Goal: Complete application form: Complete application form

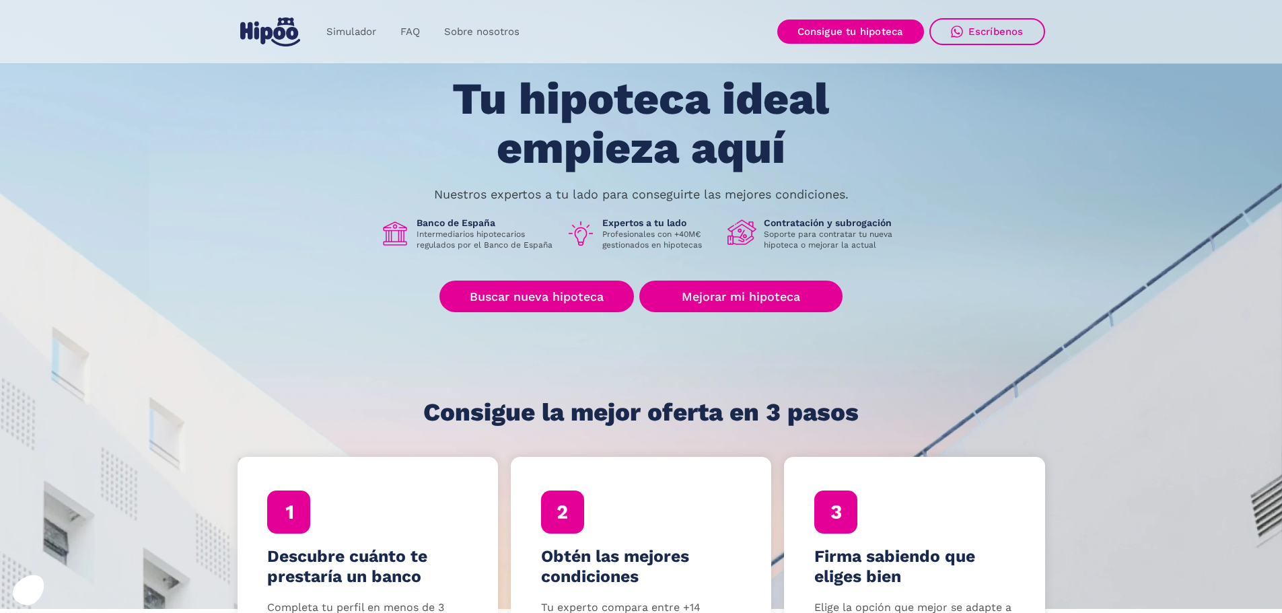
scroll to position [90, 0]
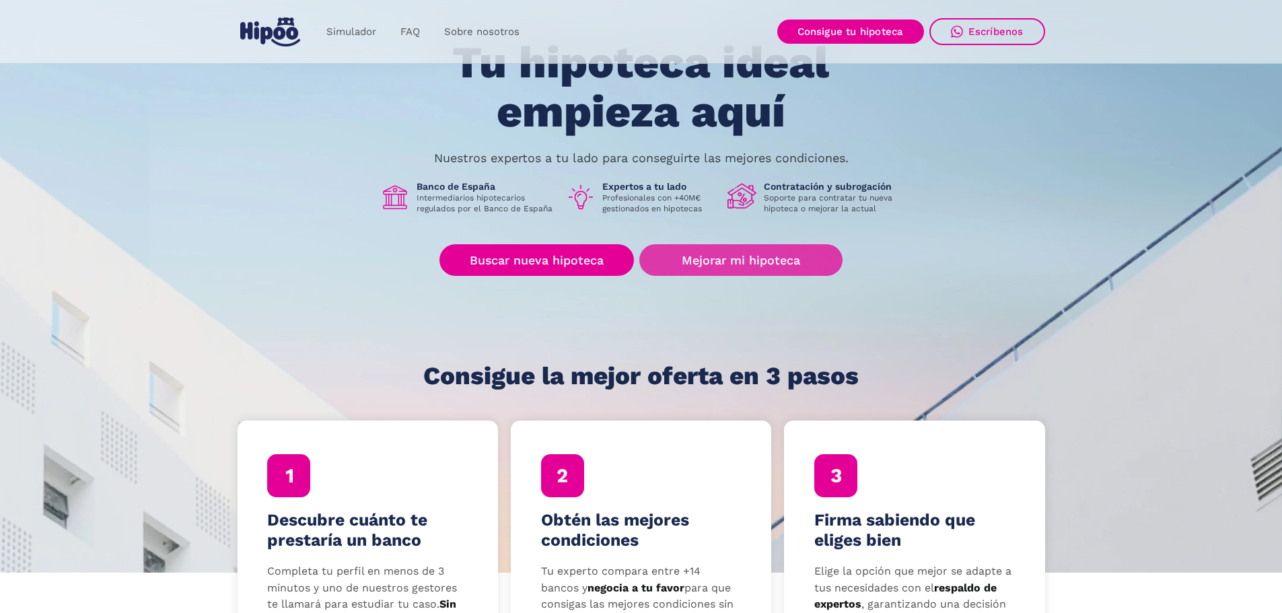
click at [712, 252] on link "Mejorar mi hipoteca" at bounding box center [741, 260] width 203 height 32
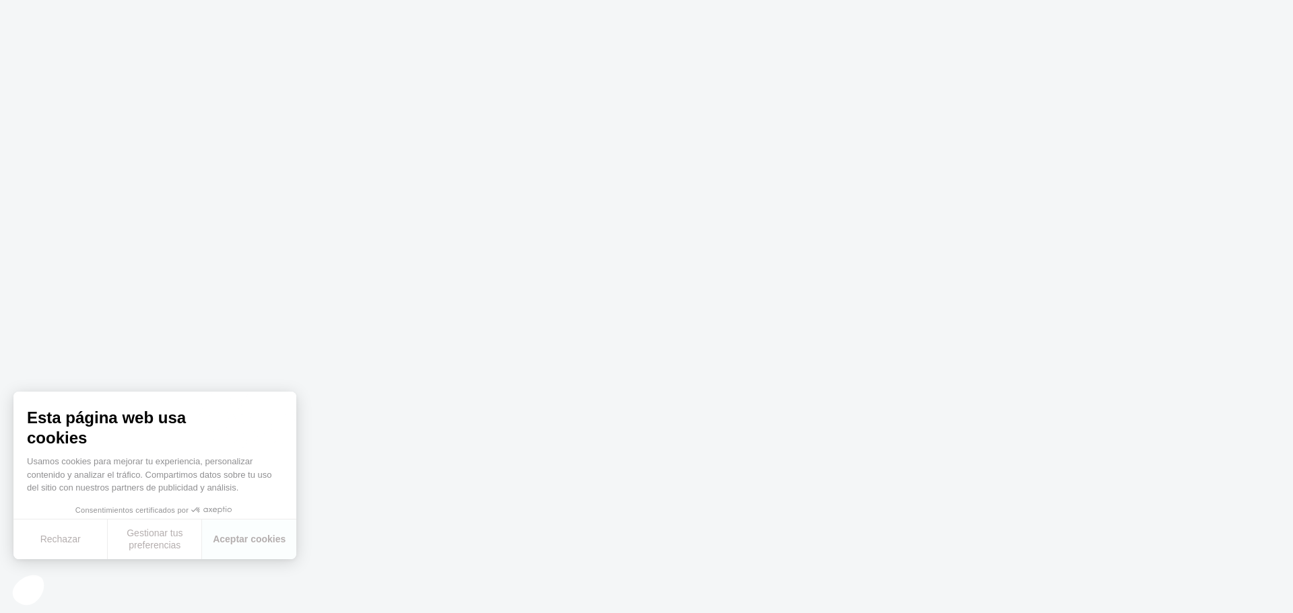
click at [487, 390] on body at bounding box center [646, 306] width 1293 height 613
